Goal: Task Accomplishment & Management: Manage account settings

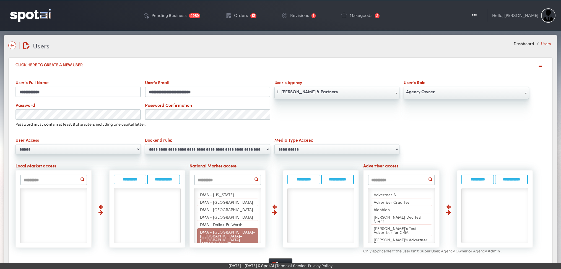
select select "*"
select select "****"
select select
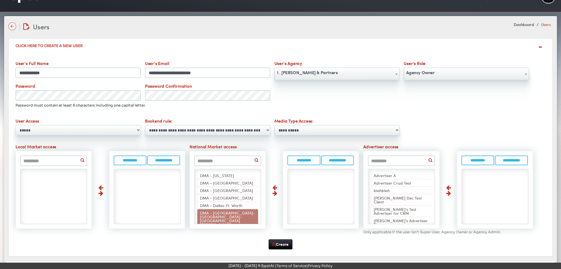
click at [12, 26] on img at bounding box center [12, 26] width 8 height 8
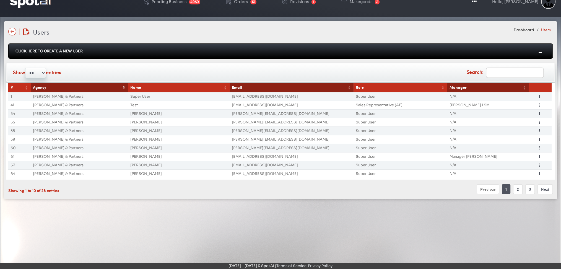
scroll to position [0, 0]
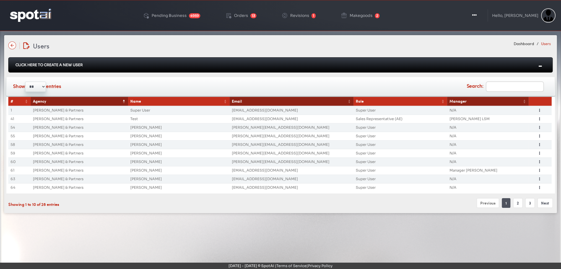
click at [42, 15] on img at bounding box center [30, 15] width 41 height 13
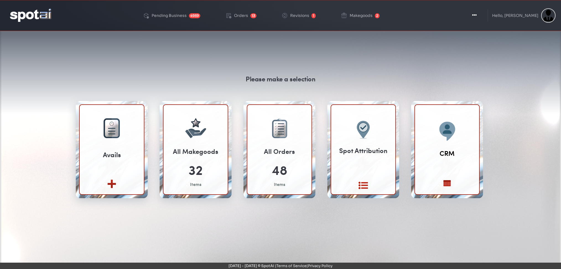
click at [523, 221] on div "Please make a selection Avails Create new View All" at bounding box center [280, 170] width 553 height 266
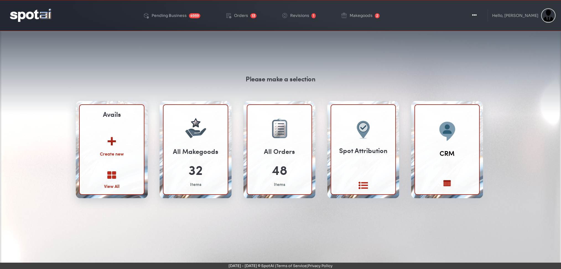
click at [112, 140] on img at bounding box center [112, 139] width 30 height 22
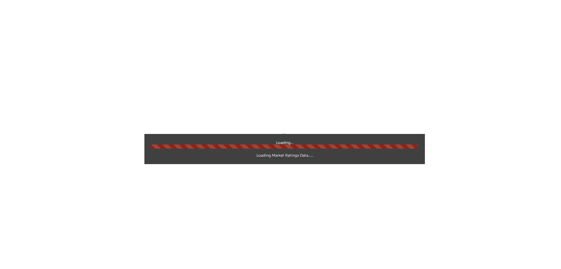
select select
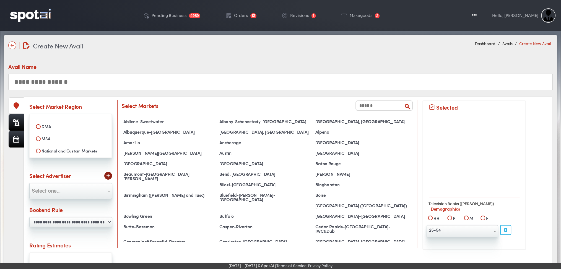
click at [157, 79] on input "text" at bounding box center [280, 82] width 544 height 17
type input "**********"
click at [388, 106] on input "text" at bounding box center [383, 105] width 57 height 10
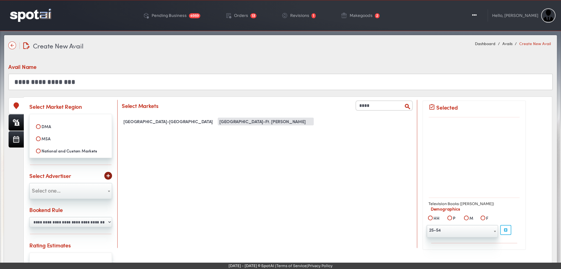
type input "****"
click at [250, 121] on div "West Palm Beach-Ft. Pierce" at bounding box center [266, 122] width 96 height 8
select select "**********"
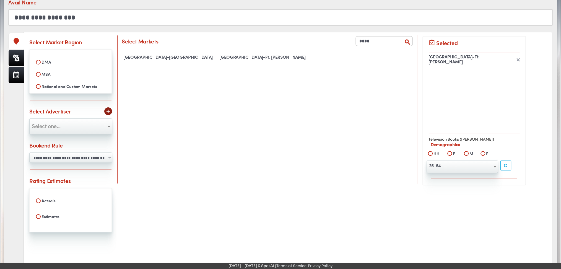
scroll to position [82, 0]
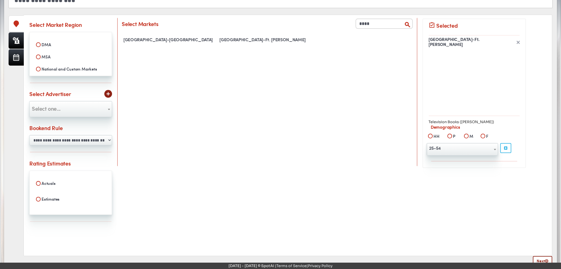
click at [87, 137] on select "**********" at bounding box center [70, 140] width 83 height 10
click at [539, 258] on link "Next" at bounding box center [542, 261] width 19 height 10
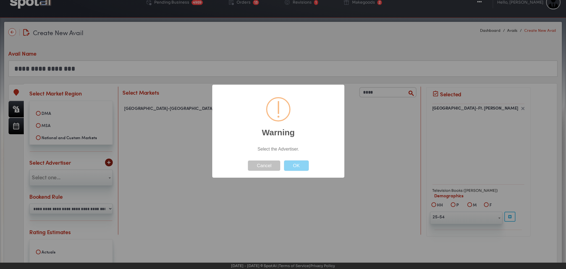
scroll to position [0, 0]
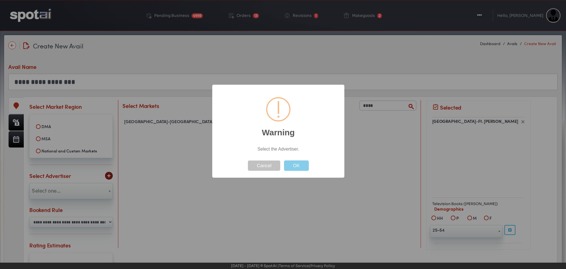
click at [295, 164] on button "OK" at bounding box center [296, 165] width 25 height 10
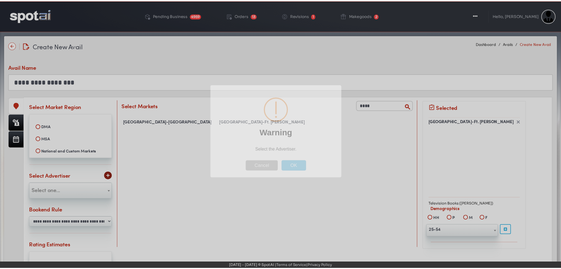
scroll to position [93, 0]
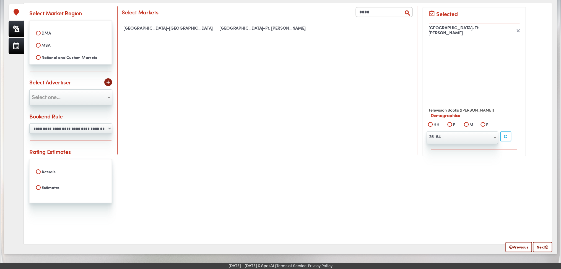
click at [75, 94] on span "Select one..." at bounding box center [71, 96] width 82 height 9
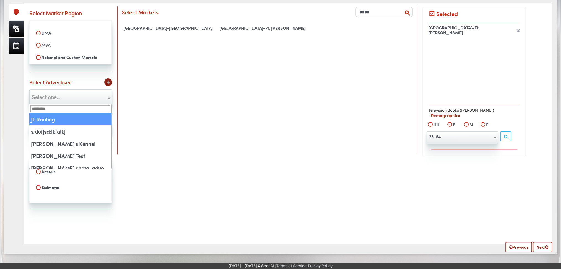
select select "**"
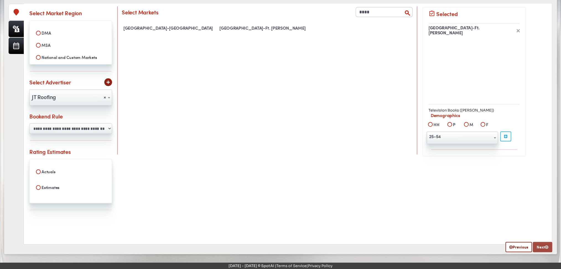
click at [541, 245] on link "Next" at bounding box center [542, 247] width 19 height 10
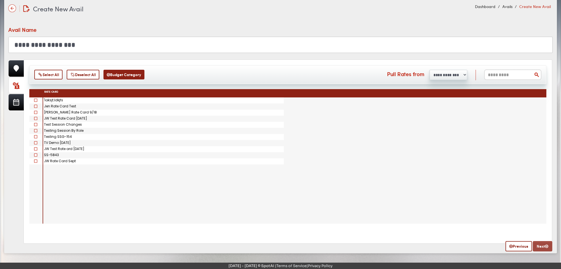
scroll to position [0, 0]
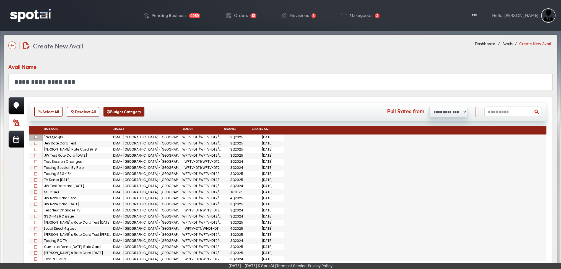
click at [36, 136] on span at bounding box center [35, 137] width 3 height 3
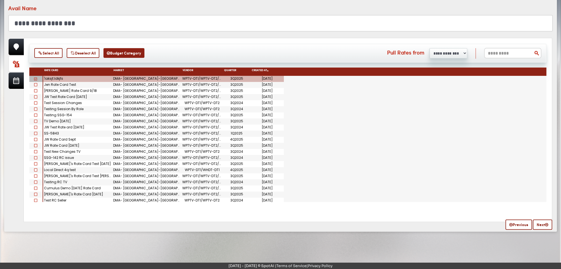
scroll to position [62, 0]
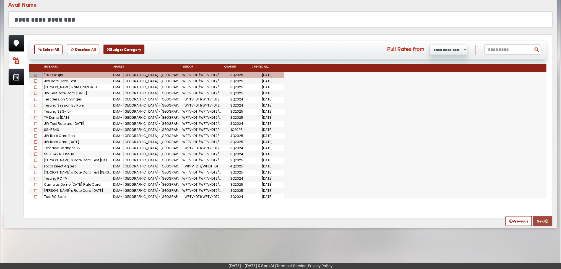
click at [544, 222] on link "Next" at bounding box center [542, 221] width 19 height 10
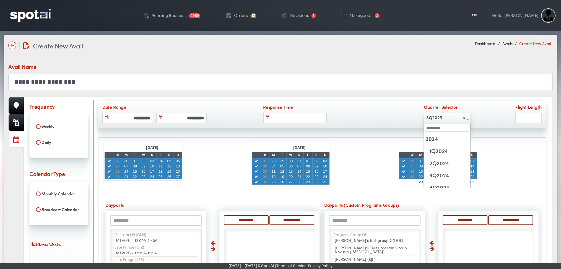
scroll to position [73, 0]
click at [454, 116] on span "× 3Q2025" at bounding box center [447, 117] width 46 height 9
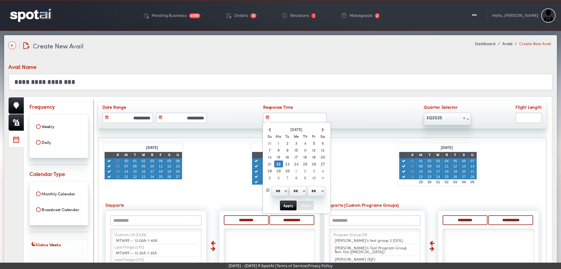
click at [296, 116] on input "text" at bounding box center [295, 118] width 64 height 11
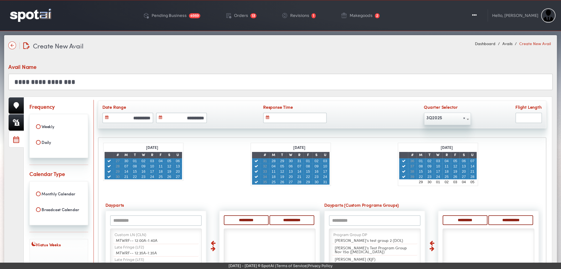
click at [328, 48] on div "Create New Avail Create New Avail Dashboard Avails Create New Avail" at bounding box center [280, 46] width 544 height 10
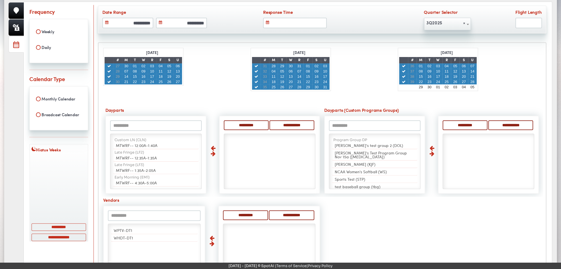
scroll to position [106, 0]
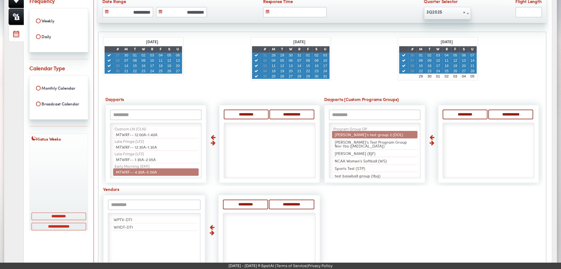
click at [243, 117] on div "**********" at bounding box center [270, 115] width 92 height 11
click at [243, 110] on input "**********" at bounding box center [246, 115] width 45 height 10
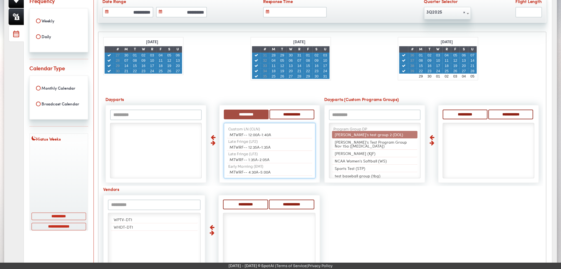
select select "****"
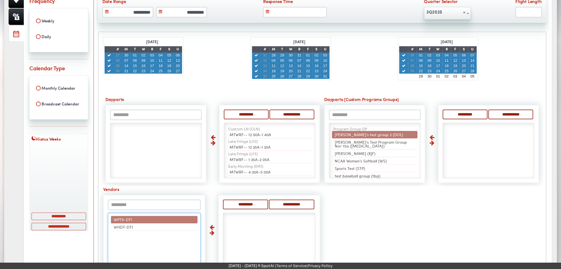
click at [129, 217] on span "WPTV-DT1" at bounding box center [123, 220] width 19 height 6
select select "**"
click at [129, 217] on span "WHDT-DT1" at bounding box center [123, 220] width 19 height 6
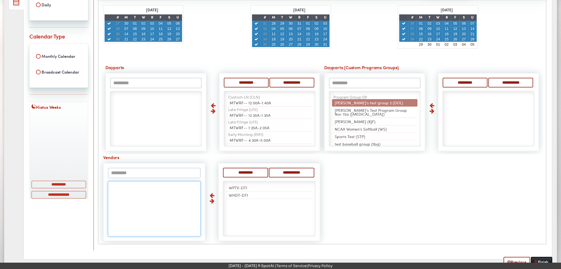
scroll to position [142, 0]
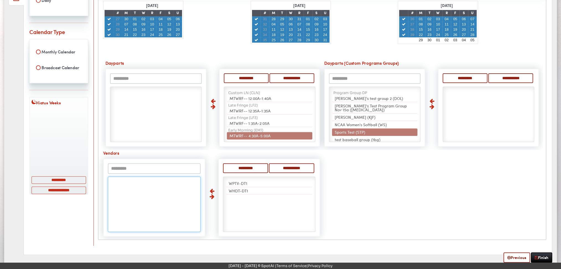
click at [361, 190] on div "**********" at bounding box center [322, 119] width 442 height 236
click at [541, 256] on link "Finish" at bounding box center [541, 257] width 21 height 10
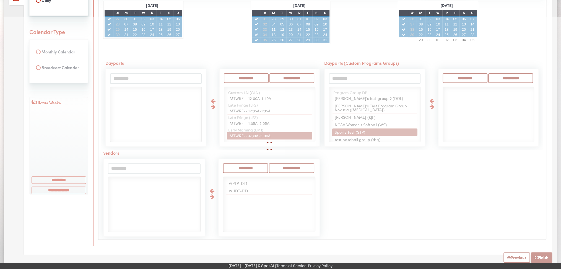
select select
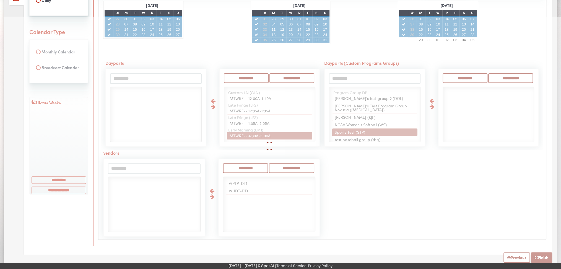
select select
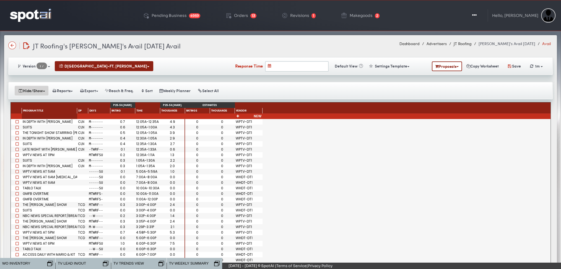
click at [43, 89] on button "Hide/Show" at bounding box center [32, 91] width 34 height 10
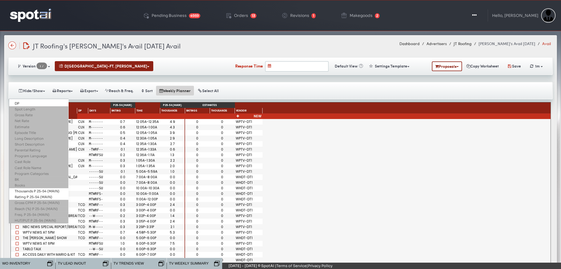
click at [172, 90] on button "Weekly Planner" at bounding box center [175, 91] width 38 height 10
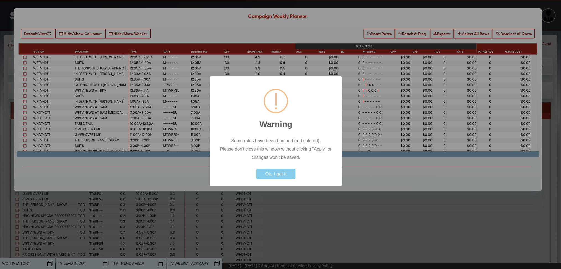
click at [271, 172] on button "Ok, I got it" at bounding box center [275, 174] width 39 height 10
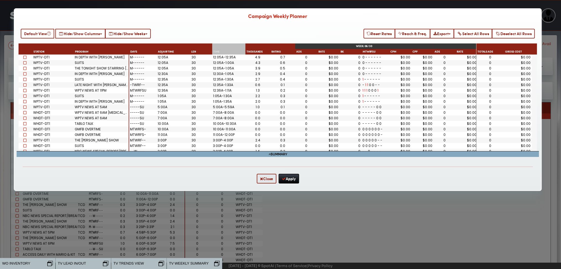
drag, startPoint x: 137, startPoint y: 53, endPoint x: 229, endPoint y: 56, distance: 91.6
click at [229, 56] on div "Station Program Totals ads Gross Cost Week: 06/30 Week: 07/07 Time Days Adj Air…" at bounding box center [278, 97] width 518 height 108
click at [443, 37] on button "Export" at bounding box center [442, 34] width 24 height 10
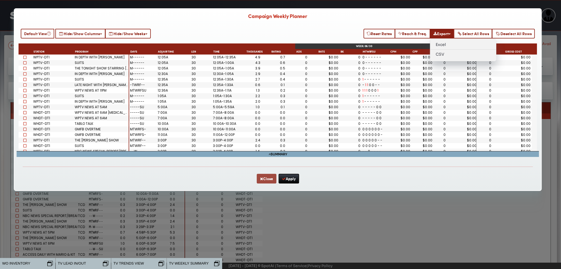
click at [262, 180] on button "Close" at bounding box center [267, 179] width 20 height 10
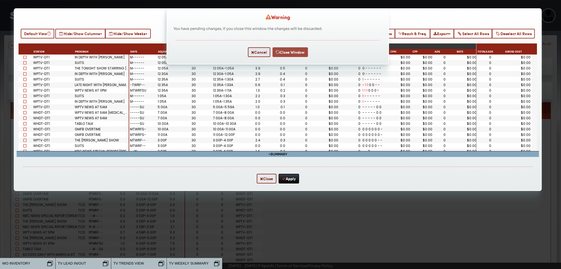
click at [289, 51] on button "Close Window" at bounding box center [289, 52] width 35 height 10
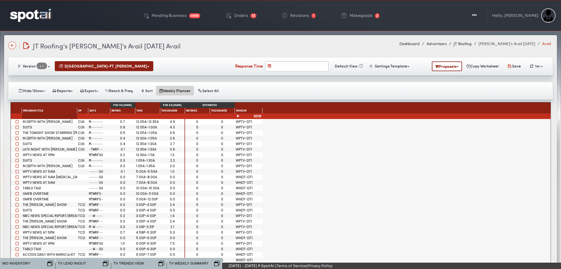
click at [167, 88] on button "Weekly Planner" at bounding box center [175, 91] width 38 height 10
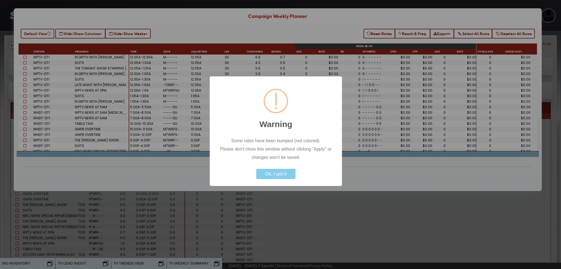
click at [272, 173] on button "Ok, I got it" at bounding box center [275, 174] width 39 height 10
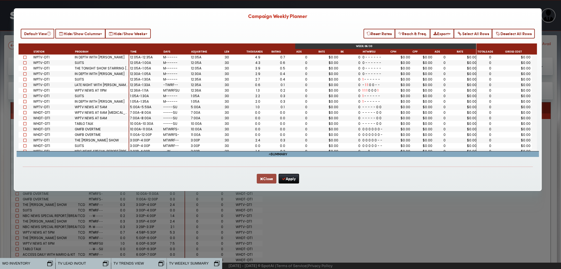
click at [257, 177] on button "Close" at bounding box center [267, 179] width 20 height 10
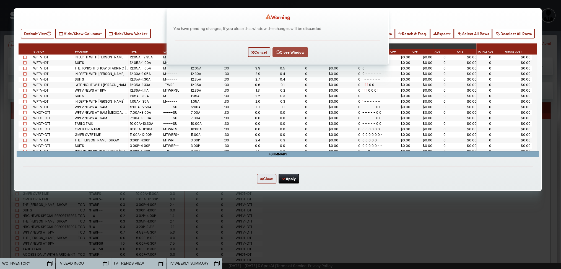
click at [286, 51] on button "Close Window" at bounding box center [289, 52] width 35 height 10
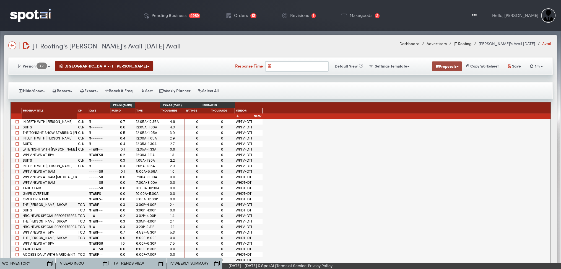
click at [437, 65] on button "Proposals" at bounding box center [447, 66] width 30 height 10
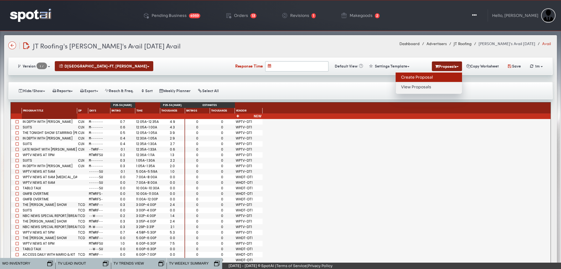
click at [423, 77] on link "Create Proposal" at bounding box center [429, 77] width 66 height 10
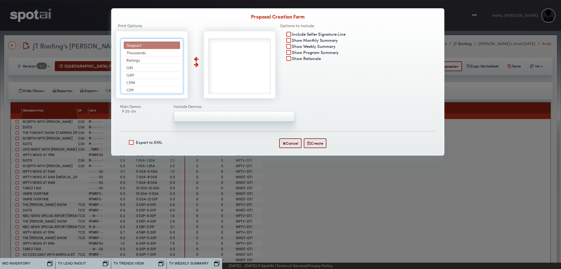
click at [152, 49] on li "Daypart" at bounding box center [152, 44] width 56 height 7
select select "*******"
click at [152, 49] on li "Thousands" at bounding box center [152, 44] width 56 height 7
click at [152, 49] on li "Ratings" at bounding box center [152, 52] width 56 height 7
click at [152, 49] on li "GRI" at bounding box center [152, 44] width 56 height 7
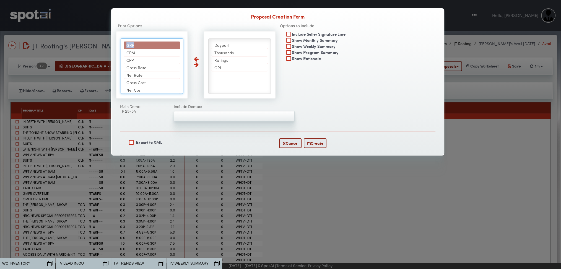
click at [152, 49] on li "GRP" at bounding box center [152, 44] width 56 height 7
click at [152, 49] on li "CPM" at bounding box center [152, 52] width 56 height 7
click at [152, 49] on li "CPP" at bounding box center [152, 44] width 56 height 7
click at [152, 49] on li "Gross Rate" at bounding box center [152, 44] width 56 height 7
click at [152, 49] on li "Net Rate" at bounding box center [152, 44] width 56 height 7
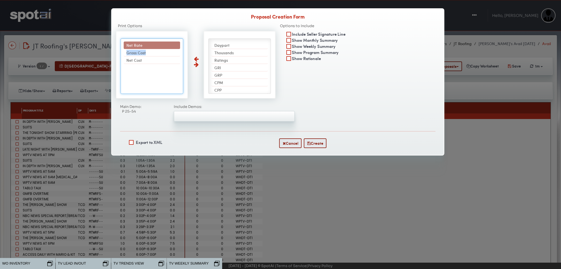
click at [152, 49] on li "Gross Cost" at bounding box center [152, 52] width 56 height 7
click at [152, 49] on li "Net Cost" at bounding box center [152, 44] width 56 height 7
click at [319, 143] on button "Create" at bounding box center [315, 143] width 23 height 10
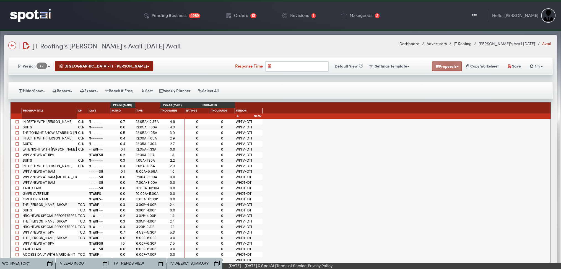
click at [446, 65] on button "Proposals" at bounding box center [447, 66] width 30 height 10
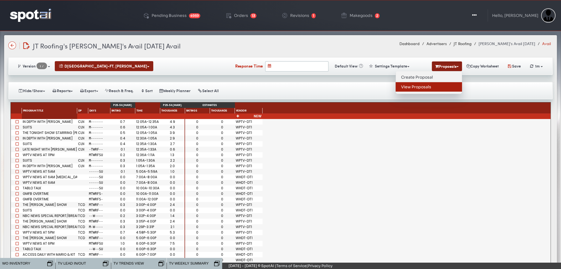
click at [434, 86] on link "View Proposals" at bounding box center [429, 86] width 66 height 9
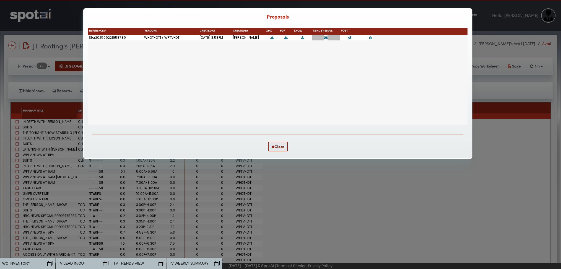
click at [324, 38] on icon at bounding box center [326, 38] width 4 height 4
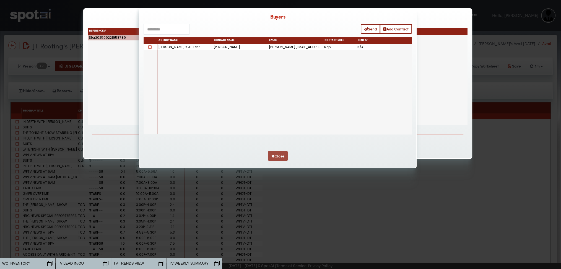
click at [277, 161] on button "Close" at bounding box center [278, 156] width 20 height 10
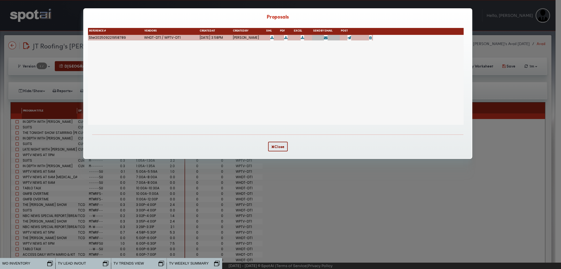
click at [338, 88] on div "WHDT-DT1 / WPTV-DT1 Sep 22, 2025 3:58PM Jen Williams Ster202509221958789" at bounding box center [276, 80] width 376 height 90
click at [348, 40] on icon at bounding box center [349, 38] width 4 height 4
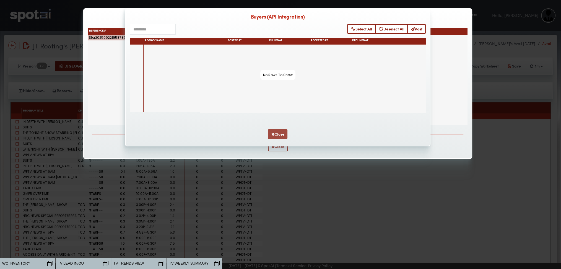
click at [277, 134] on button "Close" at bounding box center [278, 134] width 20 height 10
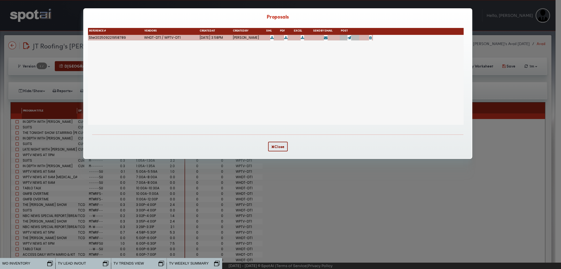
click at [284, 40] on link at bounding box center [285, 37] width 3 height 5
click at [321, 68] on div "WHDT-DT1 / WPTV-DT1 Sep 22, 2025 3:58PM Jen Williams Ster202509221958789" at bounding box center [276, 80] width 376 height 90
click at [272, 144] on button "Close" at bounding box center [278, 147] width 20 height 10
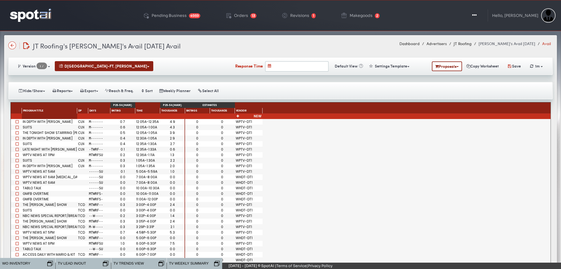
click at [22, 14] on img at bounding box center [30, 15] width 41 height 13
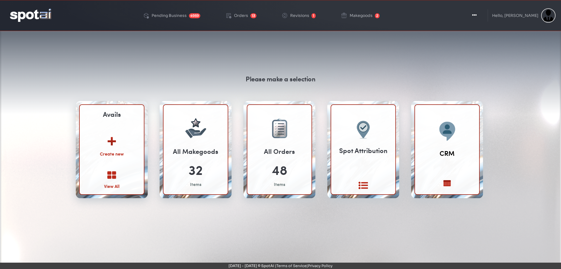
click at [108, 174] on icon at bounding box center [111, 175] width 9 height 9
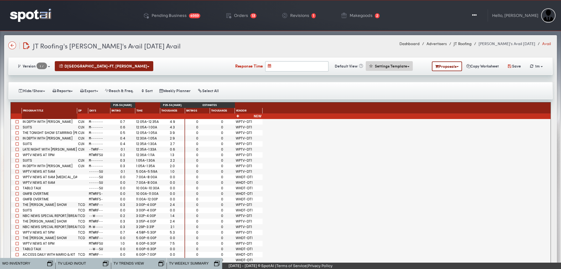
click at [408, 66] on span at bounding box center [408, 66] width 2 height 1
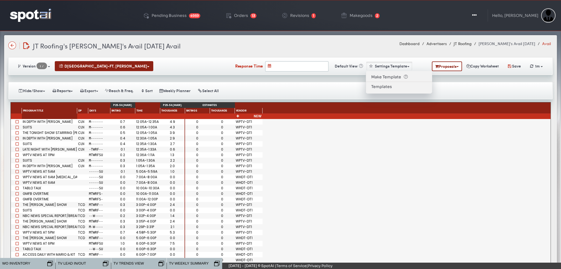
click at [32, 18] on img at bounding box center [30, 15] width 41 height 13
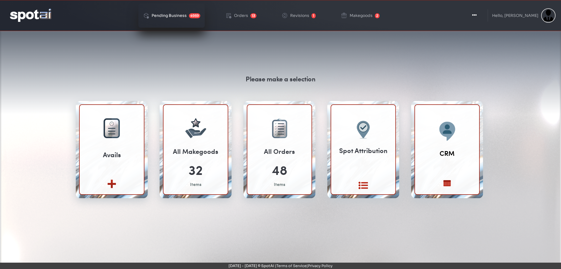
click at [181, 10] on link "Pending Business 4959" at bounding box center [171, 15] width 66 height 24
click at [253, 12] on link "Orders 13" at bounding box center [241, 15] width 40 height 24
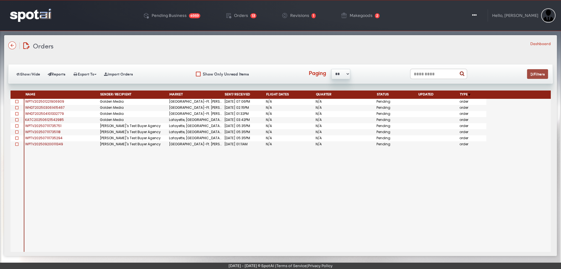
click at [530, 75] on button "Filters" at bounding box center [537, 74] width 21 height 10
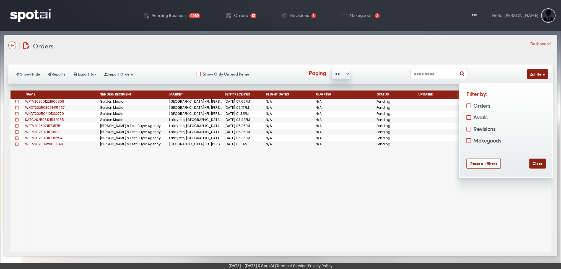
click at [478, 103] on label "Orders" at bounding box center [481, 105] width 19 height 9
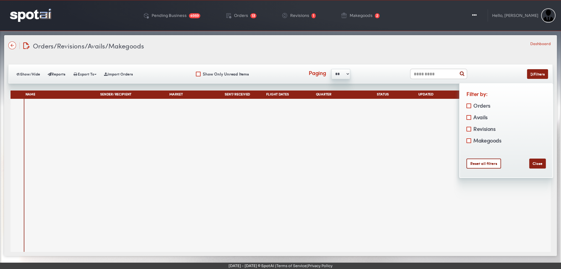
click at [478, 116] on label "Avails" at bounding box center [480, 117] width 16 height 9
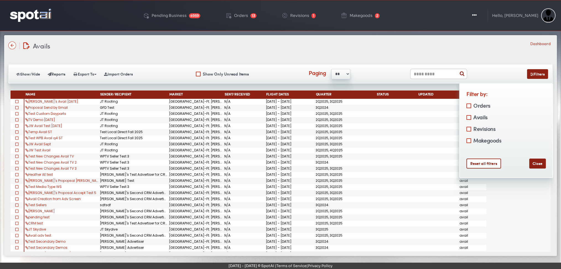
click at [477, 103] on label "Orders" at bounding box center [481, 105] width 19 height 9
click at [477, 130] on label "Revisions" at bounding box center [484, 128] width 24 height 9
click at [479, 138] on label "Makegoods" at bounding box center [486, 140] width 29 height 9
click at [355, 47] on div "Orders/Avails/Revisions/Makegoods Orders/Revisions/Avails/Makegoods Dashboard" at bounding box center [280, 46] width 544 height 10
click at [419, 73] on input "text" at bounding box center [438, 74] width 57 height 11
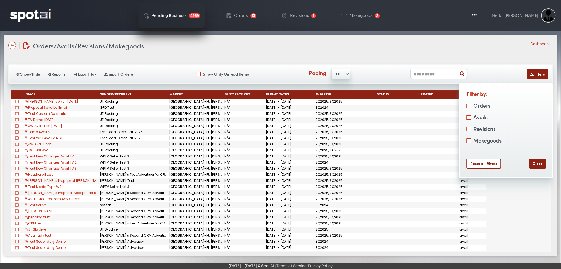
click at [165, 11] on link "Pending Business 4959" at bounding box center [171, 15] width 66 height 24
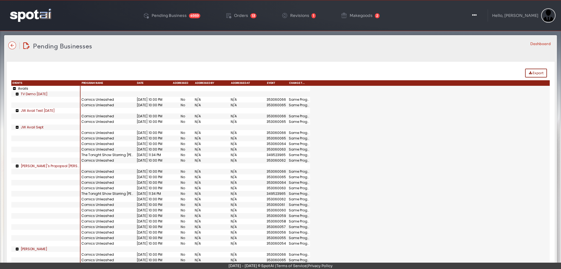
click at [34, 16] on img at bounding box center [30, 15] width 41 height 13
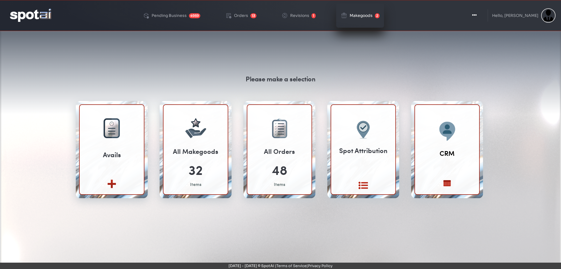
click at [354, 16] on div "Makegoods" at bounding box center [361, 16] width 23 height 4
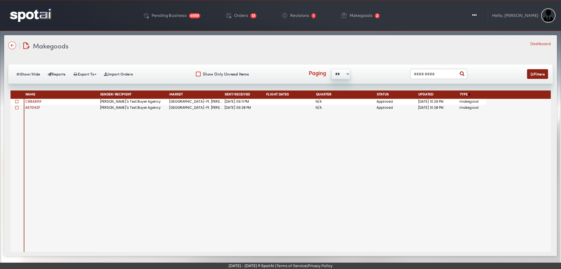
click at [20, 11] on img at bounding box center [30, 15] width 41 height 13
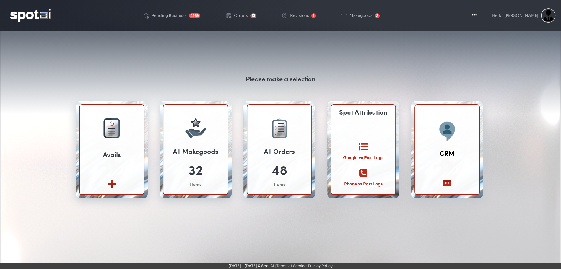
click at [359, 150] on div "Google vs Post Logs" at bounding box center [363, 151] width 40 height 19
click at [363, 145] on icon at bounding box center [362, 146] width 9 height 9
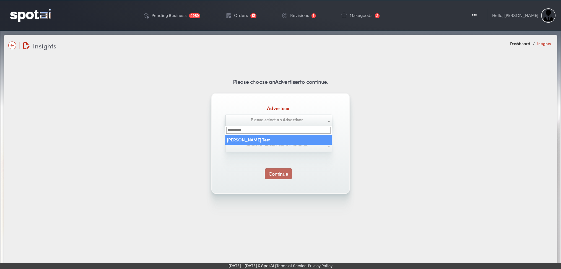
click at [269, 119] on span "Please select an Advertiser" at bounding box center [277, 119] width 52 height 6
select select "**********"
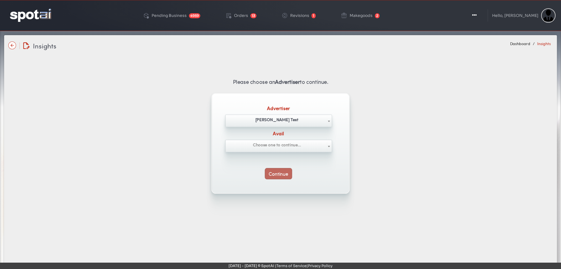
click at [265, 147] on span "Choose one to continue..." at bounding box center [278, 144] width 106 height 9
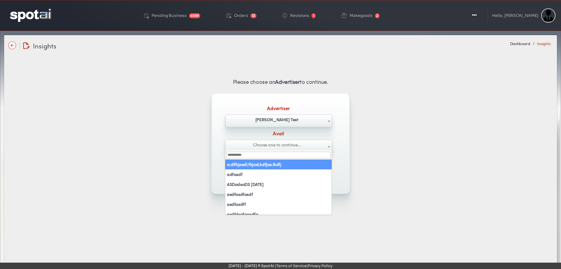
select select "**********"
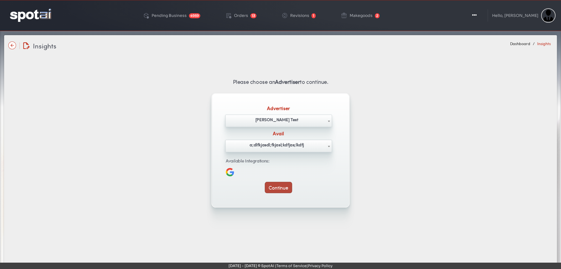
click at [281, 183] on button "Continue" at bounding box center [278, 187] width 27 height 11
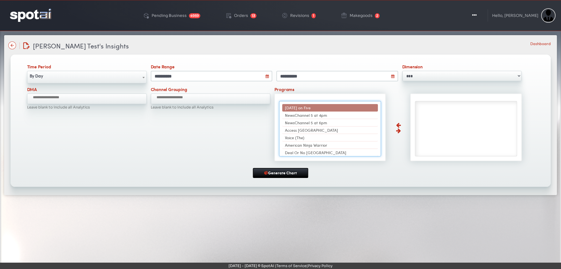
click at [307, 108] on span "Today on Five" at bounding box center [298, 108] width 26 height 6
select select "**********"
click at [307, 108] on span "NewsChannel 5 at 4pm" at bounding box center [306, 108] width 42 height 6
click at [307, 112] on span "NewsChannel 5 at 6pm" at bounding box center [306, 115] width 42 height 6
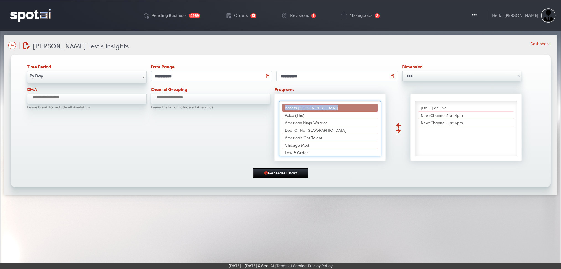
click at [307, 108] on span "Access Hollywood" at bounding box center [311, 108] width 53 height 6
click at [307, 108] on li "Voice (The)" at bounding box center [330, 107] width 96 height 7
click at [307, 108] on span "American Ninja Warrior" at bounding box center [306, 108] width 42 height 6
click at [307, 112] on span "Deal Or No Deal Island" at bounding box center [315, 115] width 61 height 6
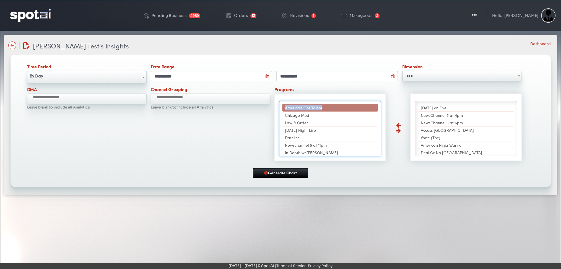
click at [307, 108] on span "America's Got Talent" at bounding box center [303, 108] width 37 height 6
click at [307, 108] on span "Chicago Med" at bounding box center [297, 108] width 24 height 6
click at [307, 108] on li "Law & Order" at bounding box center [330, 107] width 96 height 7
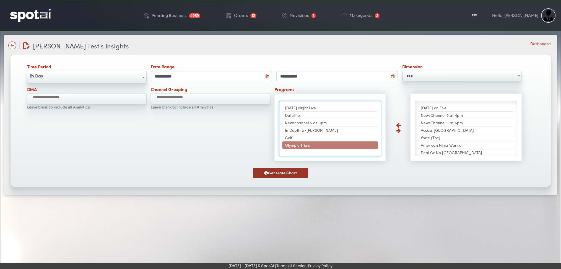
click at [263, 171] on button "Generate Chart" at bounding box center [280, 173] width 55 height 10
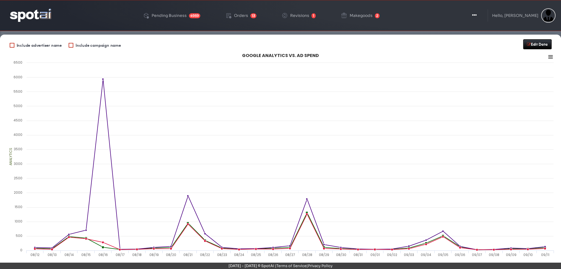
click at [32, 18] on img at bounding box center [30, 15] width 41 height 13
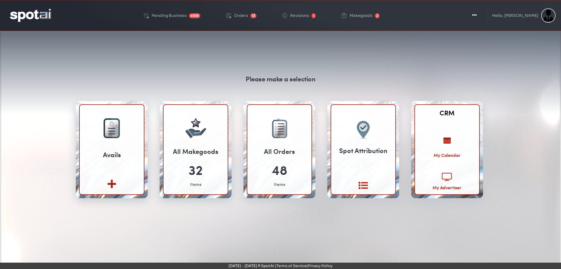
click at [444, 145] on img at bounding box center [447, 141] width 30 height 22
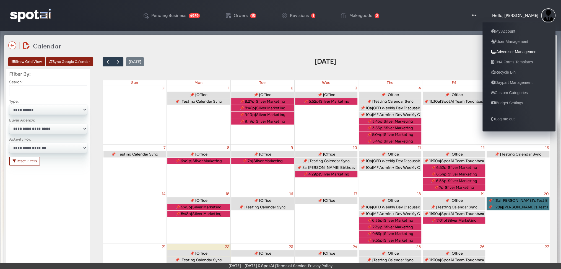
click at [521, 51] on link "Advertiser Management" at bounding box center [514, 51] width 51 height 7
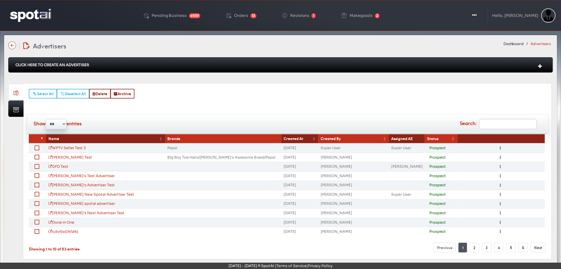
click at [315, 64] on div "Click Here To Create An Advertiser" at bounding box center [280, 64] width 544 height 15
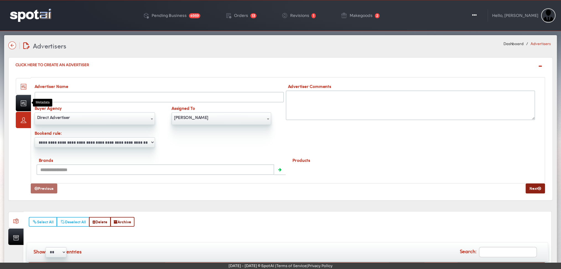
click at [27, 112] on link at bounding box center [23, 120] width 15 height 16
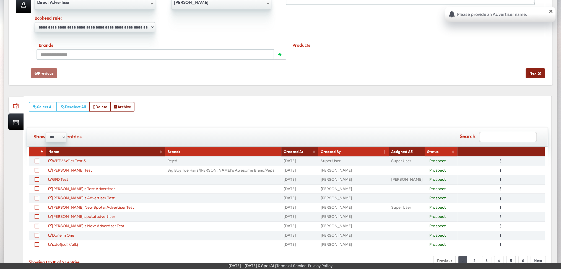
scroll to position [122, 0]
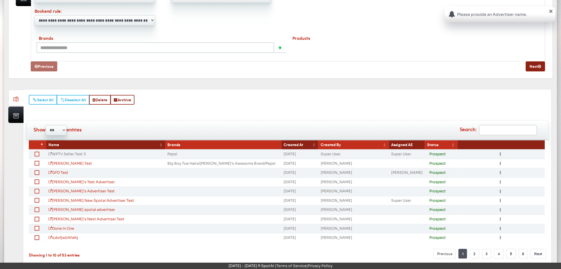
click at [80, 153] on link "WPTV Seller Test 3" at bounding box center [66, 154] width 37 height 5
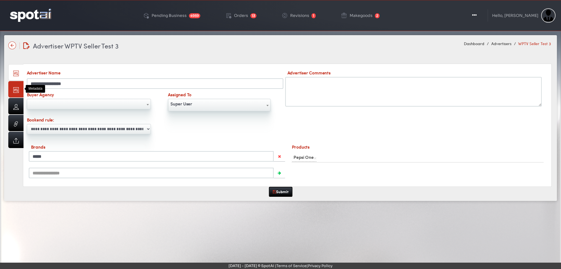
click at [10, 93] on link at bounding box center [15, 89] width 15 height 16
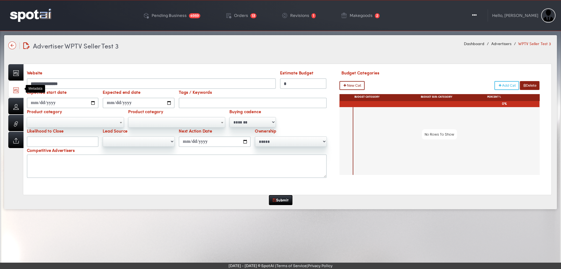
click at [306, 83] on input "*" at bounding box center [303, 83] width 46 height 11
click at [49, 141] on input "Likelihood to Close" at bounding box center [63, 141] width 72 height 11
click at [113, 121] on span at bounding box center [75, 122] width 97 height 11
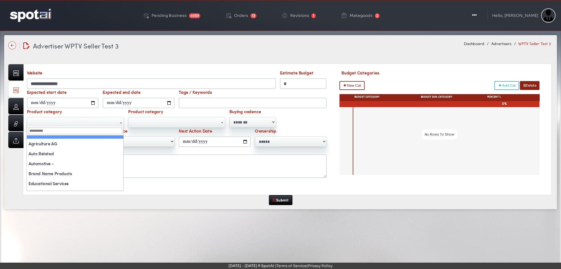
click at [303, 117] on div "**********" at bounding box center [177, 117] width 304 height 19
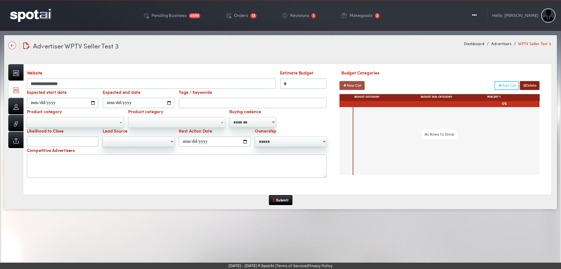
click at [354, 84] on button "New Cat" at bounding box center [351, 85] width 25 height 9
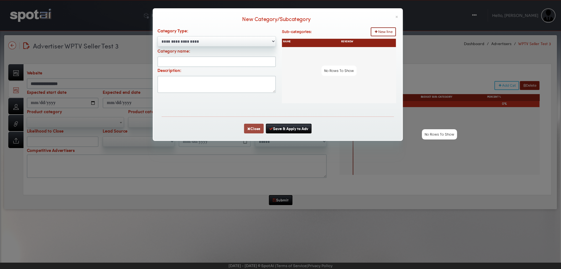
click at [252, 128] on button "Close" at bounding box center [254, 129] width 20 height 10
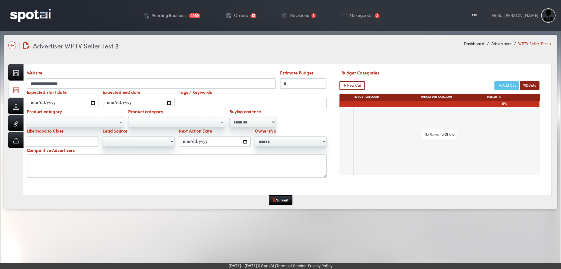
click at [503, 85] on button "Add Cat" at bounding box center [506, 85] width 25 height 9
click at [299, 142] on select "***** ******** ********" at bounding box center [291, 141] width 72 height 10
click at [143, 147] on div "Competitive Advertisers" at bounding box center [177, 162] width 304 height 31
click at [125, 137] on select "**********" at bounding box center [139, 141] width 72 height 10
click at [14, 103] on link at bounding box center [15, 106] width 15 height 16
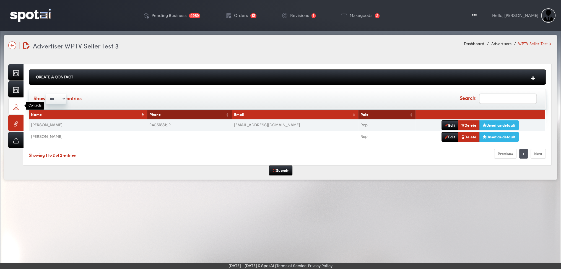
click at [17, 124] on link at bounding box center [15, 123] width 15 height 16
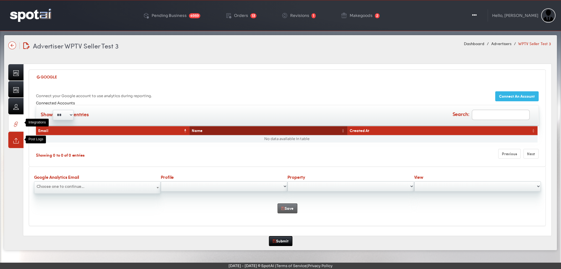
click at [11, 140] on link at bounding box center [15, 140] width 15 height 16
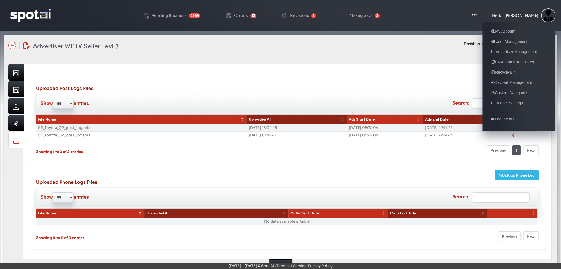
click at [524, 15] on div "Hello, [PERSON_NAME]" at bounding box center [515, 16] width 46 height 4
click at [505, 63] on link "CNA Forms Templates" at bounding box center [512, 62] width 47 height 7
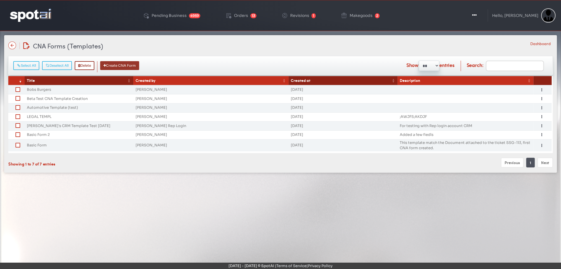
click at [124, 67] on button "Create CNA Form" at bounding box center [119, 65] width 39 height 9
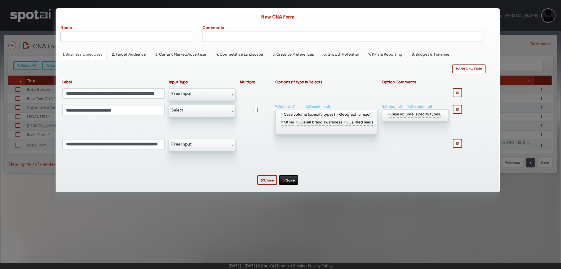
click at [115, 38] on input "Name" at bounding box center [126, 37] width 133 height 11
click at [267, 183] on button "Close" at bounding box center [267, 180] width 20 height 10
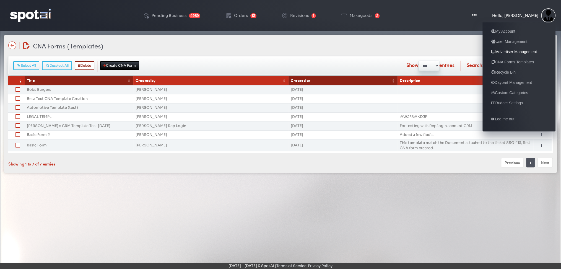
click at [513, 52] on link "Advertiser Management" at bounding box center [514, 51] width 50 height 7
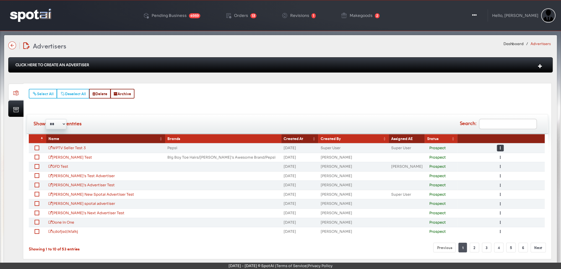
click at [502, 147] on button "Toggle Dropdown" at bounding box center [500, 148] width 7 height 7
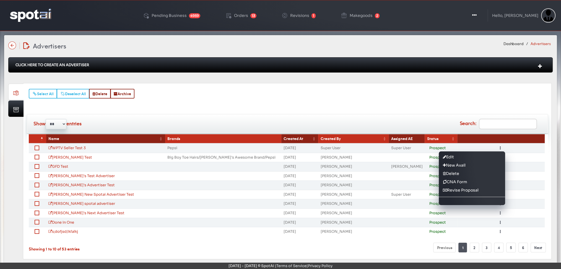
click at [20, 17] on img at bounding box center [30, 15] width 41 height 13
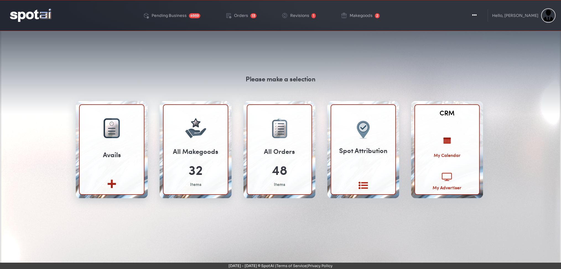
click at [444, 142] on img at bounding box center [447, 141] width 30 height 22
click at [446, 113] on link "CRM" at bounding box center [447, 113] width 15 height 10
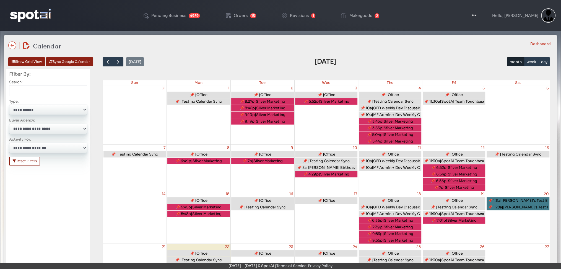
click at [14, 48] on img at bounding box center [12, 45] width 8 height 8
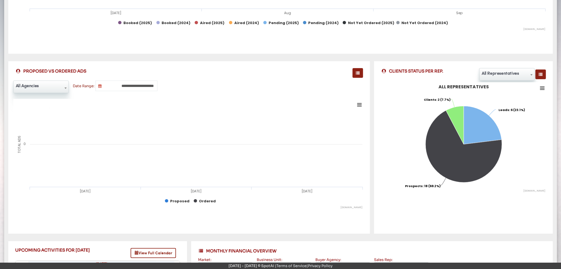
scroll to position [216, 0]
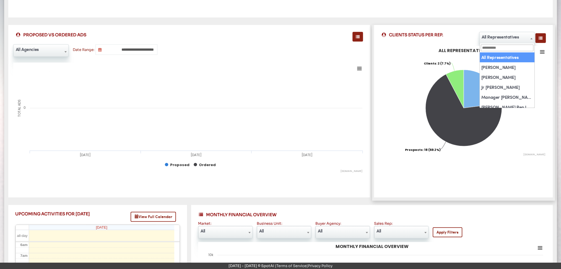
click at [515, 37] on span "All Representatives" at bounding box center [506, 36] width 55 height 9
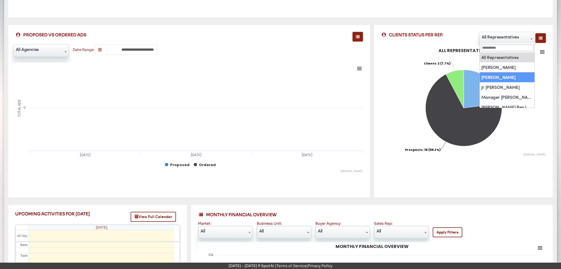
select select "**********"
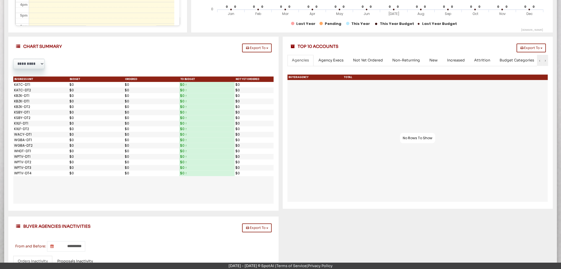
scroll to position [572, 0]
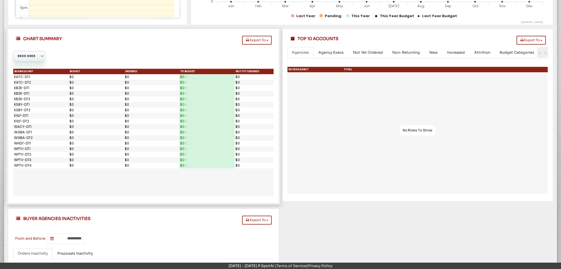
click at [33, 55] on select "********* ******* ******** ***** ***** *** **** **** ****** ********* ******* *…" at bounding box center [28, 56] width 31 height 10
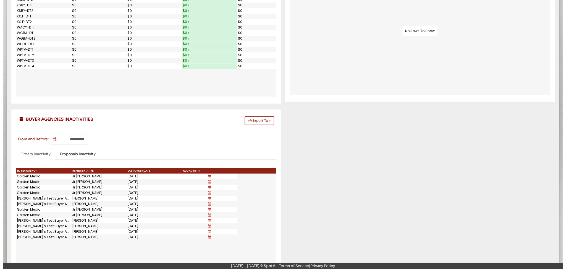
scroll to position [702, 0]
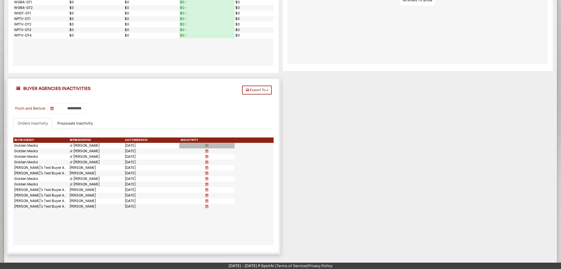
click at [207, 145] on icon at bounding box center [206, 145] width 3 height 3
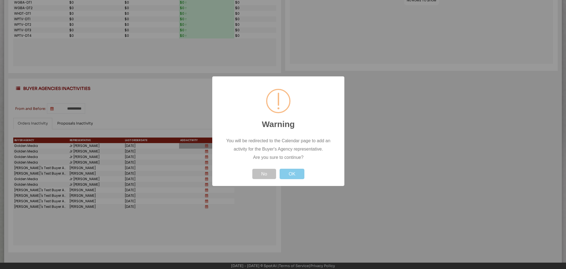
click at [289, 172] on button "OK" at bounding box center [292, 174] width 25 height 10
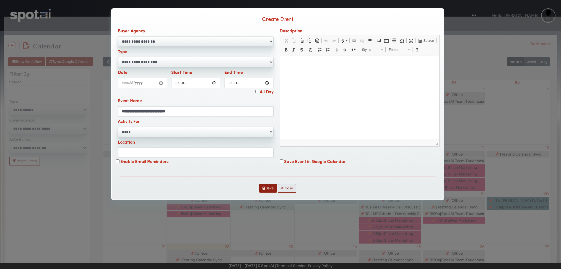
select select "*"
select select "**********"
select select "**"
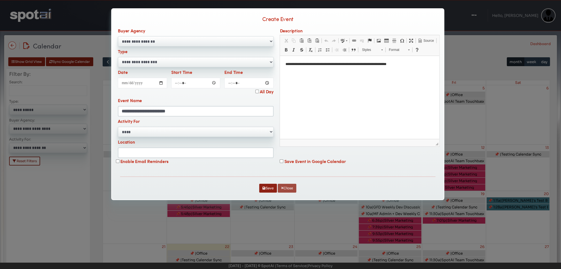
click at [287, 188] on button "Close" at bounding box center [287, 188] width 19 height 9
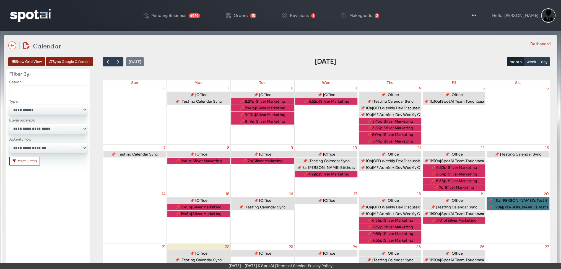
click at [56, 110] on select "**********" at bounding box center [48, 110] width 78 height 10
click at [412, 47] on div "Calendar Calendar Dashboard" at bounding box center [280, 46] width 544 height 10
click at [48, 108] on select "**********" at bounding box center [48, 110] width 78 height 10
click at [55, 129] on select "**********" at bounding box center [48, 129] width 78 height 10
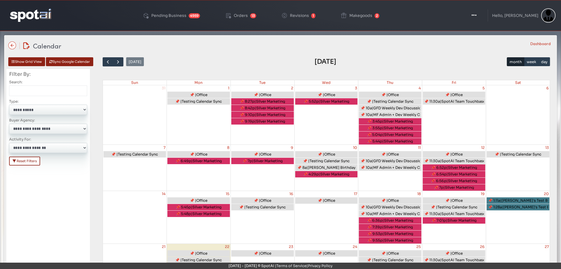
click at [55, 129] on select "**********" at bounding box center [48, 129] width 78 height 10
click at [69, 150] on select "**********" at bounding box center [48, 148] width 78 height 10
select select "**"
click at [9, 143] on select "**********" at bounding box center [48, 148] width 78 height 10
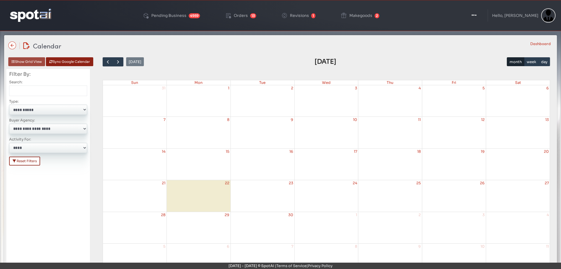
click at [22, 65] on button "Show Grid View" at bounding box center [26, 61] width 37 height 9
type input "**********"
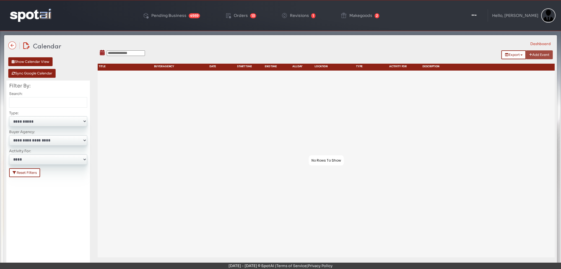
click at [539, 53] on button "Add Event" at bounding box center [539, 54] width 27 height 9
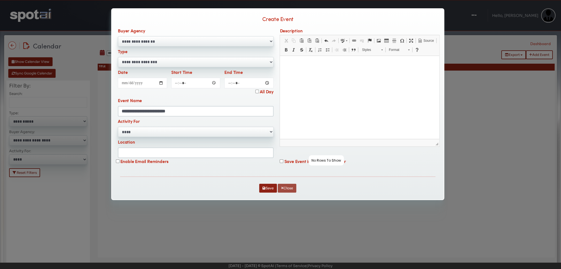
click at [293, 186] on button "Close" at bounding box center [287, 188] width 19 height 9
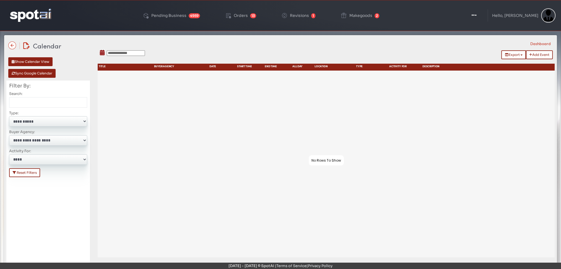
click at [49, 157] on select "**********" at bounding box center [48, 159] width 78 height 10
click at [353, 121] on div at bounding box center [326, 164] width 457 height 187
click at [476, 14] on icon "button" at bounding box center [473, 15] width 5 height 6
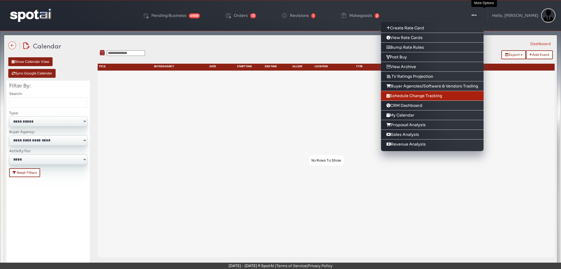
click at [441, 93] on link "Schedule Change Tracking" at bounding box center [432, 96] width 103 height 10
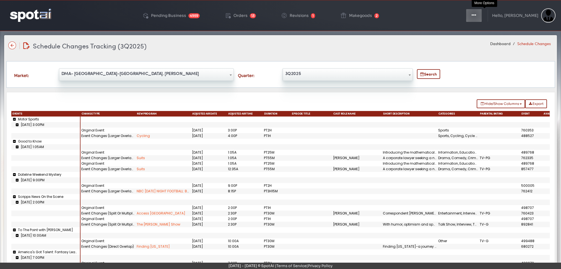
click at [476, 15] on icon "button" at bounding box center [474, 15] width 4 height 6
click at [157, 50] on div "**********" at bounding box center [280, 177] width 553 height 285
click at [45, 16] on img at bounding box center [30, 15] width 41 height 13
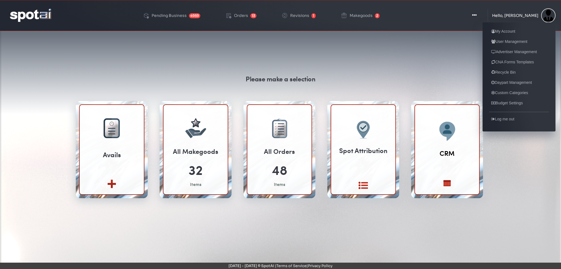
click at [521, 12] on div "Hello, [PERSON_NAME] My Account User Management Advertiser Management CNA Forms…" at bounding box center [523, 15] width 63 height 14
click at [505, 51] on link "Advertiser Management" at bounding box center [514, 51] width 50 height 7
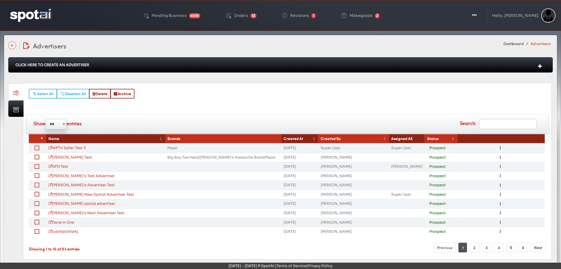
click at [68, 149] on td "WPTV Seller Test 3" at bounding box center [105, 147] width 119 height 9
click at [61, 145] on link "WPTV Seller Test 3" at bounding box center [66, 147] width 37 height 5
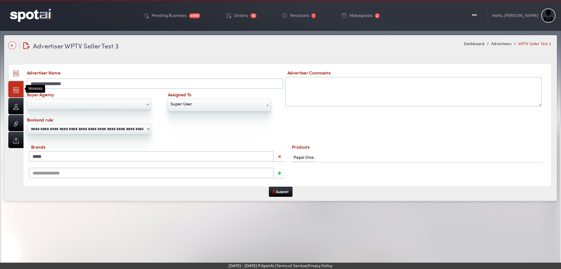
click at [16, 87] on link at bounding box center [15, 89] width 15 height 16
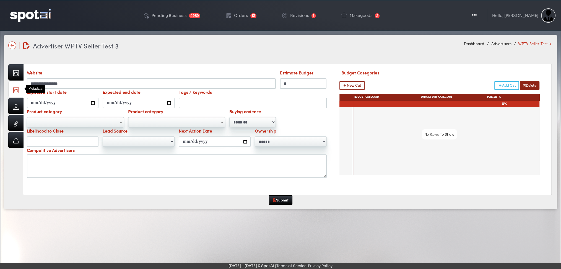
click at [33, 19] on img at bounding box center [30, 15] width 41 height 13
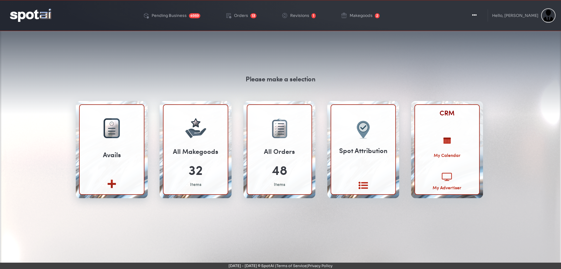
click at [441, 111] on link "CRM" at bounding box center [447, 113] width 15 height 10
